Goal: Task Accomplishment & Management: Complete application form

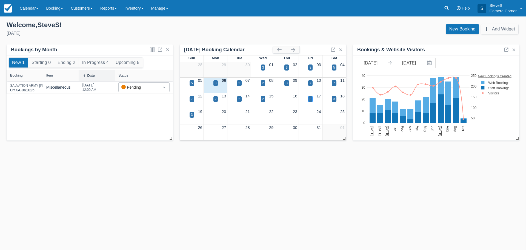
click at [310, 100] on div "3" at bounding box center [311, 98] width 2 height 5
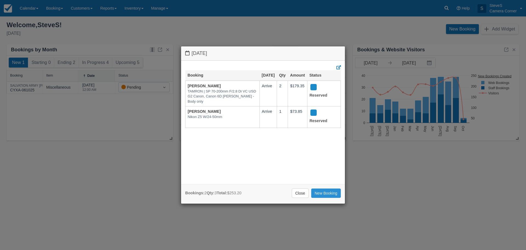
drag, startPoint x: 326, startPoint y: 193, endPoint x: 323, endPoint y: 189, distance: 5.1
click at [326, 193] on link "New Booking" at bounding box center [326, 192] width 30 height 9
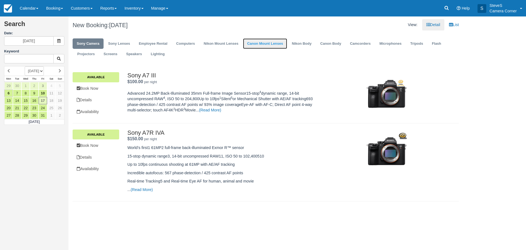
click at [279, 43] on link "Canon Mount Lenses" at bounding box center [265, 43] width 44 height 11
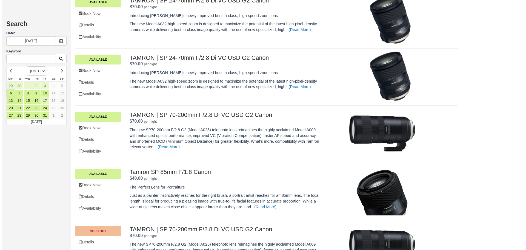
scroll to position [439, 0]
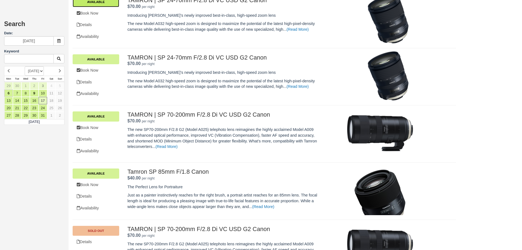
click at [92, 4] on link "Available" at bounding box center [96, 2] width 47 height 10
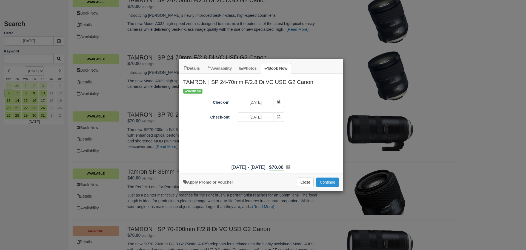
drag, startPoint x: 330, startPoint y: 182, endPoint x: 293, endPoint y: 160, distance: 43.5
click at [330, 182] on button "Continue" at bounding box center [327, 181] width 22 height 9
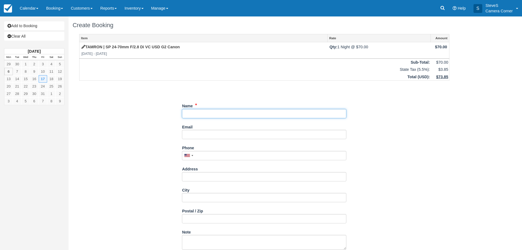
click at [203, 110] on input "Name" at bounding box center [264, 113] width 164 height 9
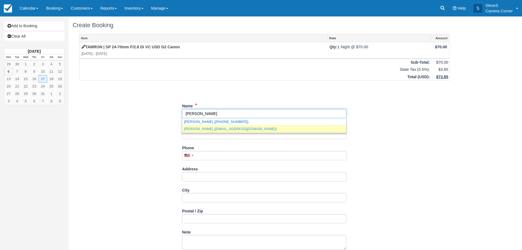
click at [225, 130] on link "Ann ROSKAMS (aroskams.sold@gmail.com)" at bounding box center [264, 128] width 164 height 7
type input "Ann ROSKAMS"
type input "aroskams.sold@gmail.com"
type input "+19205629225"
type input "3249 BAY SETTLEMENT RD"
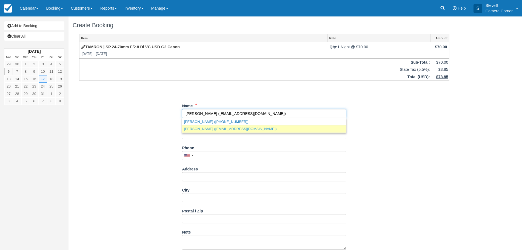
type input "Green Bay"
type input "54311"
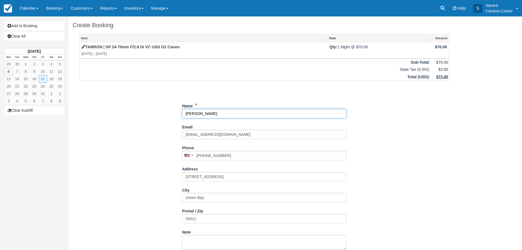
click at [219, 113] on input "Name" at bounding box center [264, 113] width 164 height 9
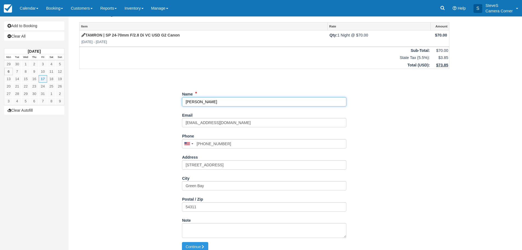
scroll to position [17, 0]
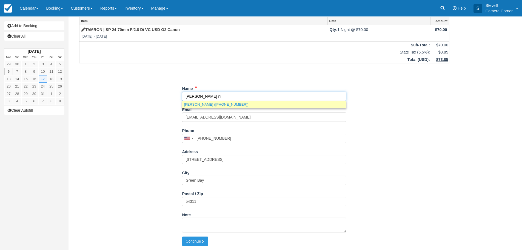
click at [201, 105] on link "ANN NILES (+19203040300)" at bounding box center [264, 104] width 164 height 7
type input "ANN NILES"
type input "+19203040300"
type input "N9103 SPRUCE RD"
type input "CASCO"
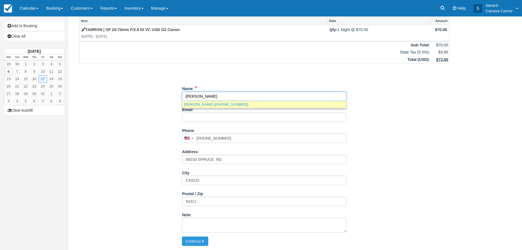
type input "WI 54205"
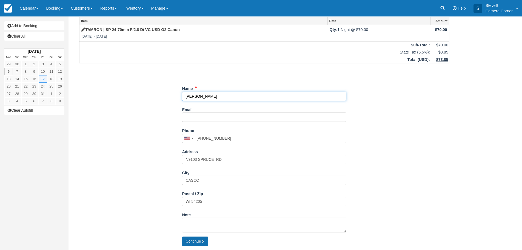
type input "ANN NILES"
click at [200, 241] on button "Continue" at bounding box center [195, 240] width 26 height 9
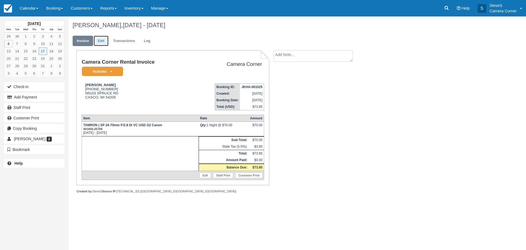
click at [103, 39] on link "Edit" at bounding box center [101, 41] width 15 height 11
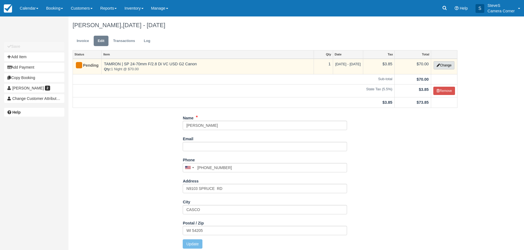
click at [438, 66] on icon "button" at bounding box center [438, 65] width 3 height 3
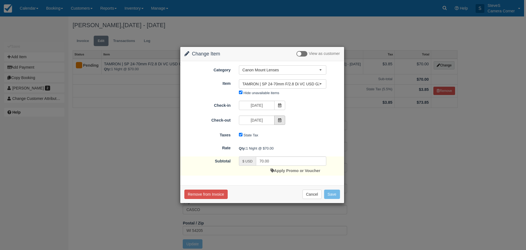
click at [276, 119] on span at bounding box center [279, 119] width 11 height 9
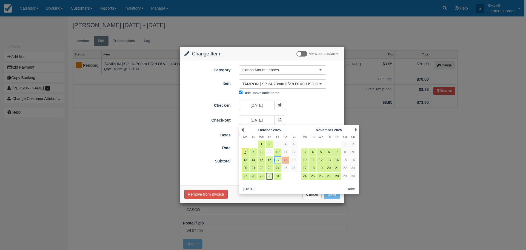
click at [271, 175] on link "30" at bounding box center [269, 175] width 7 height 7
type input "10/30/25"
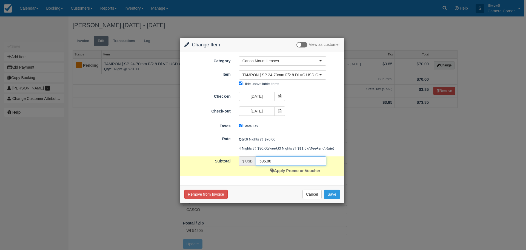
drag, startPoint x: 274, startPoint y: 167, endPoint x: 250, endPoint y: 167, distance: 24.7
click at [250, 166] on div "$ USD 595.00" at bounding box center [282, 160] width 87 height 9
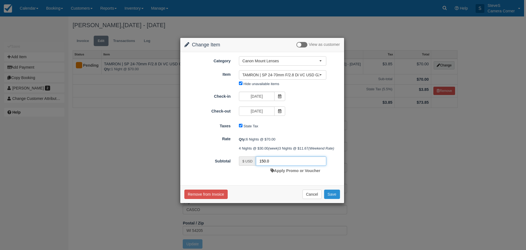
type input "150.0"
click at [337, 199] on button "Save" at bounding box center [332, 193] width 16 height 9
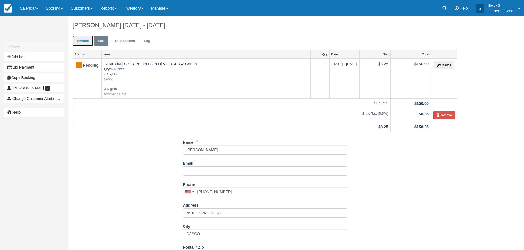
click at [81, 42] on link "Invoice" at bounding box center [83, 41] width 21 height 11
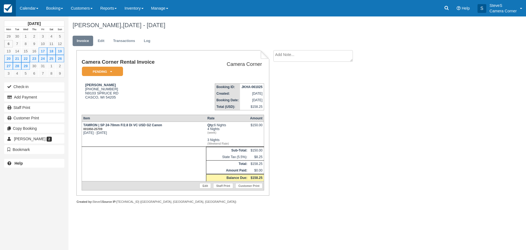
click at [8, 9] on img at bounding box center [8, 8] width 8 height 8
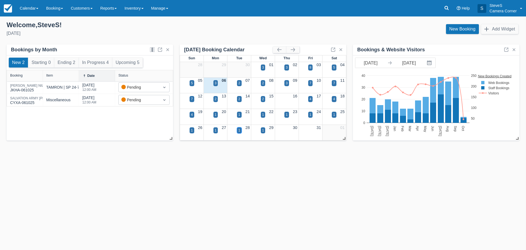
click at [240, 127] on div "1" at bounding box center [239, 130] width 5 height 6
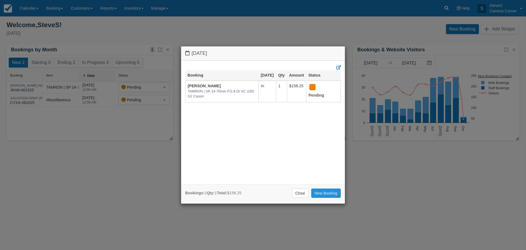
click at [328, 193] on link "New Booking" at bounding box center [326, 192] width 30 height 9
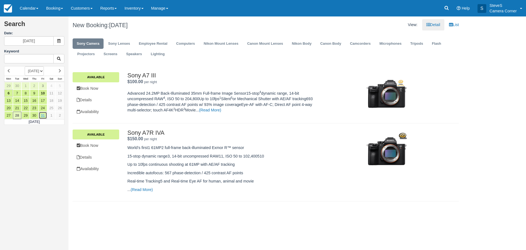
click at [42, 116] on link "31" at bounding box center [43, 115] width 8 height 7
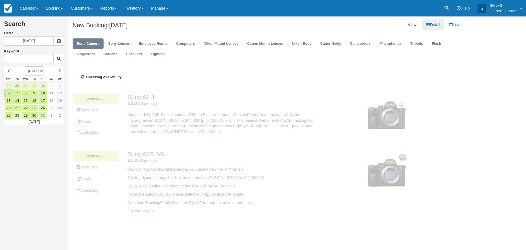
type input "10/31/25"
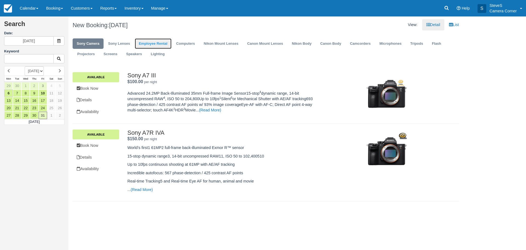
click at [157, 43] on link "Employee Rental" at bounding box center [153, 43] width 37 height 11
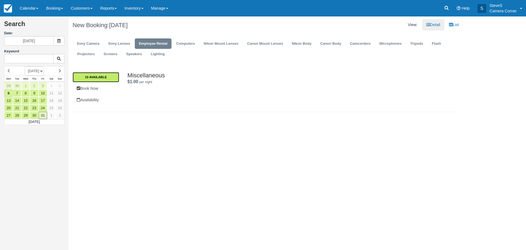
click at [115, 77] on link "10 Available" at bounding box center [96, 77] width 47 height 10
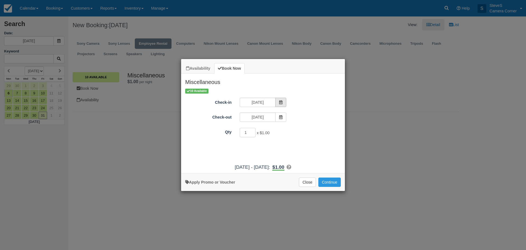
click at [281, 102] on icon "Item Modal" at bounding box center [281, 102] width 4 height 4
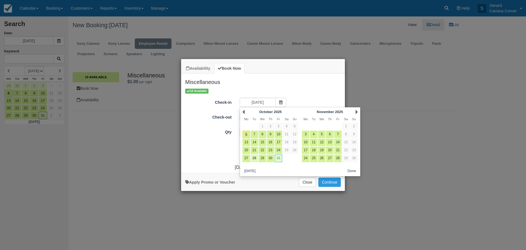
click at [255, 157] on link "28" at bounding box center [254, 157] width 7 height 7
type input "10/28/25"
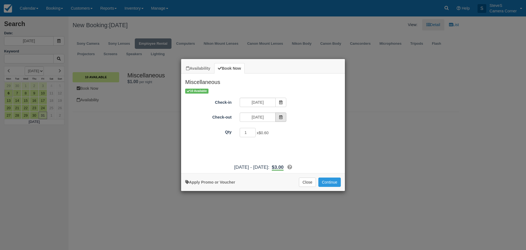
click at [282, 118] on icon "Item Modal" at bounding box center [281, 117] width 4 height 4
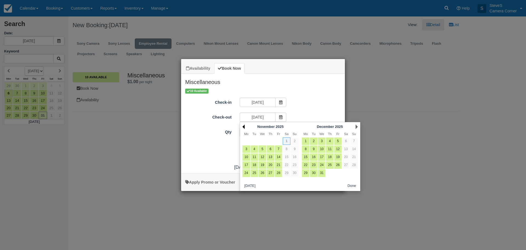
click at [243, 127] on link "Prev" at bounding box center [244, 126] width 2 height 4
click at [264, 171] on link "29" at bounding box center [262, 172] width 7 height 7
type input "10/29/25"
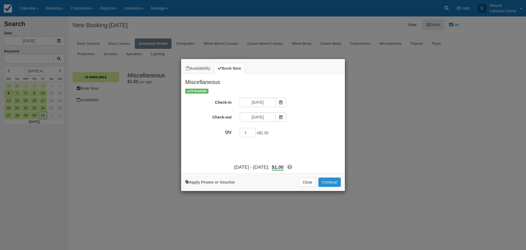
click at [325, 183] on button "Continue" at bounding box center [330, 181] width 22 height 9
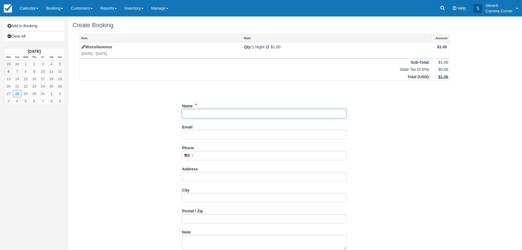
click at [205, 113] on input "Name" at bounding box center [264, 113] width 164 height 9
type input "g"
type input "[PERSON_NAME]"
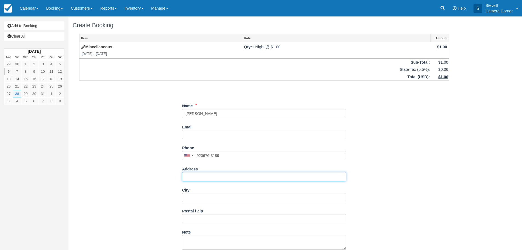
type input "(920) 676-3189"
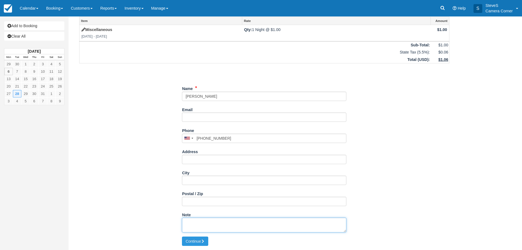
click at [197, 223] on textarea "Note" at bounding box center [264, 224] width 164 height 15
type textarea "P"
type textarea "PHOTO PRINTER AND PAPER 5X7 QUANITY ?"
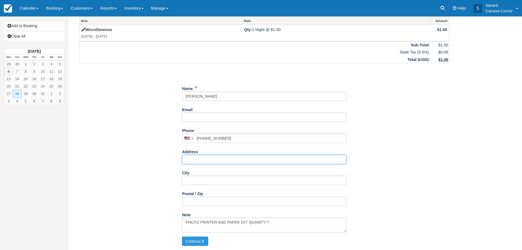
click at [189, 160] on input "Address" at bounding box center [264, 159] width 164 height 9
type input "["
type input "PLAY 60"
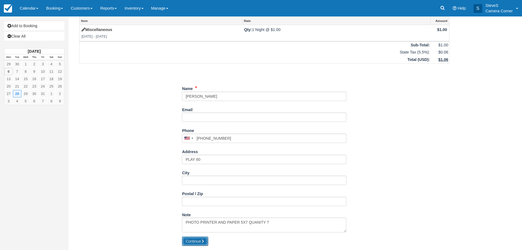
click at [207, 241] on button "Continue" at bounding box center [195, 240] width 26 height 9
type input "+19206763189"
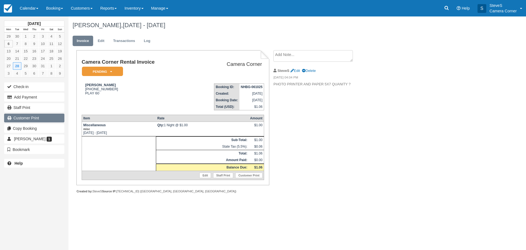
click at [25, 118] on link "Customer Print" at bounding box center [34, 117] width 60 height 9
click at [8, 10] on img at bounding box center [8, 8] width 8 height 8
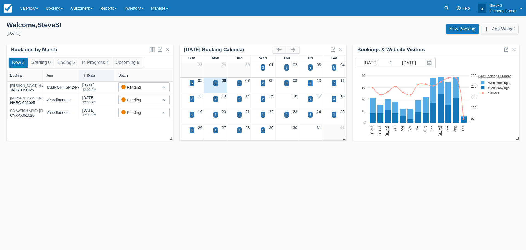
click at [311, 83] on div "7" at bounding box center [311, 83] width 2 height 5
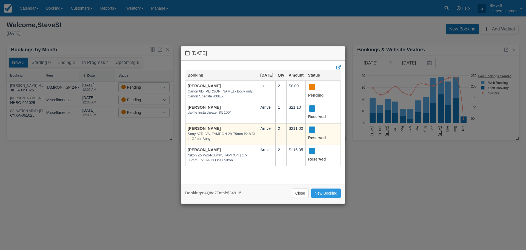
scroll to position [1, 0]
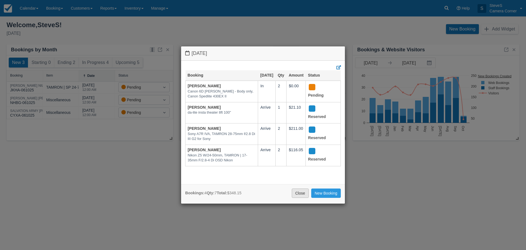
click at [303, 192] on link "Close" at bounding box center [300, 192] width 17 height 9
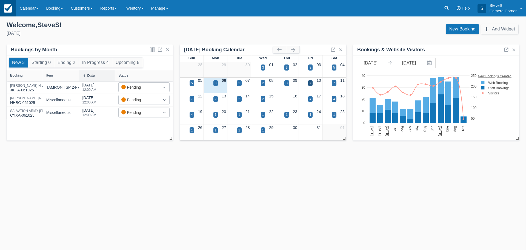
click at [9, 8] on img at bounding box center [8, 8] width 8 height 8
click at [310, 82] on div "7" at bounding box center [311, 83] width 2 height 5
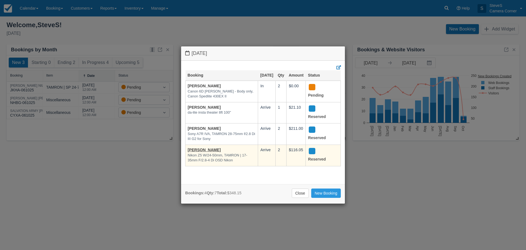
scroll to position [1, 0]
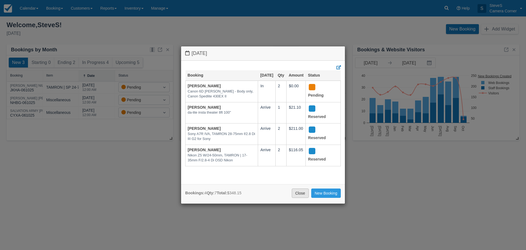
click at [302, 191] on link "Close" at bounding box center [300, 192] width 17 height 9
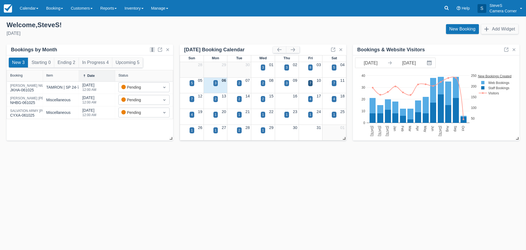
click at [244, 183] on div "Templates help to speed up your product set-up, so you can start taking booking…" at bounding box center [263, 132] width 526 height 233
click at [12, 8] on img at bounding box center [8, 8] width 8 height 8
